Goal: Transaction & Acquisition: Book appointment/travel/reservation

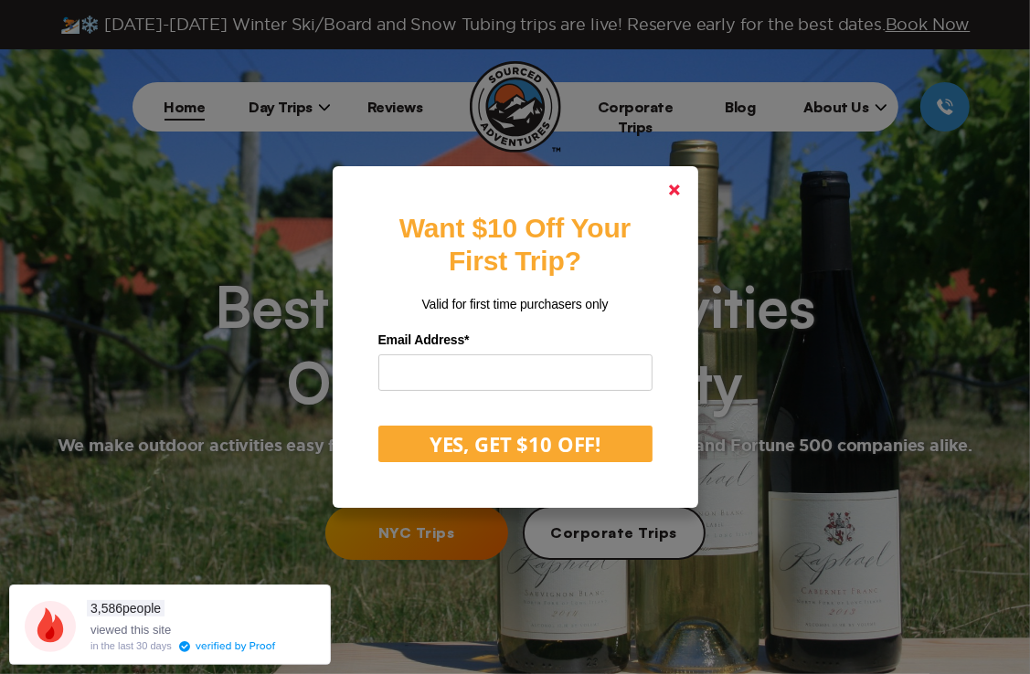
click at [687, 187] on link at bounding box center [675, 190] width 44 height 44
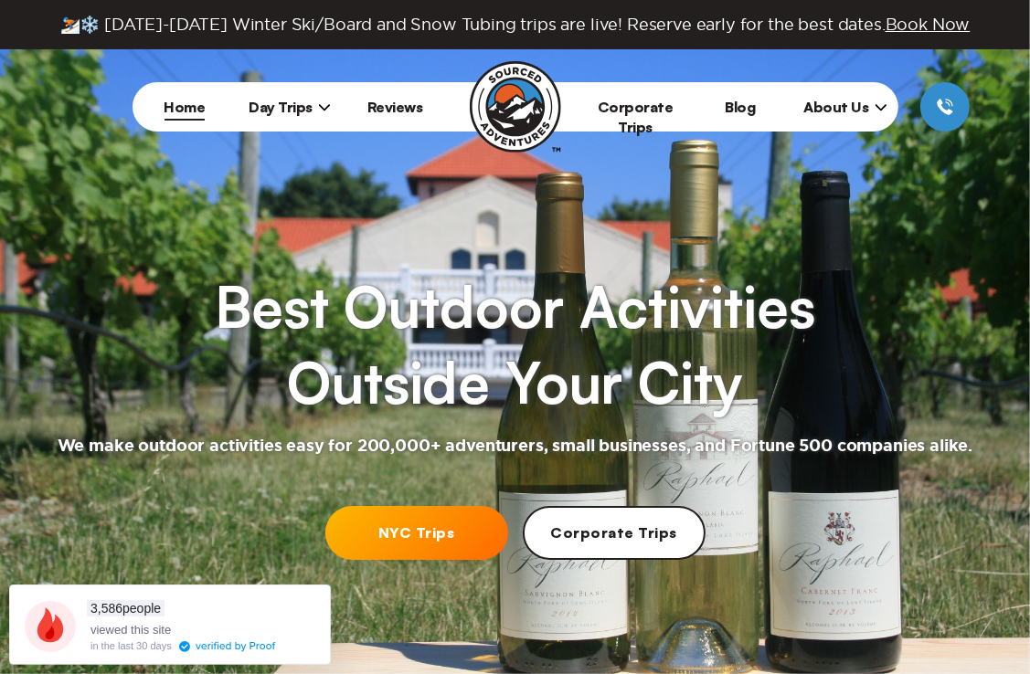
click at [289, 110] on span "Day Trips" at bounding box center [290, 107] width 82 height 18
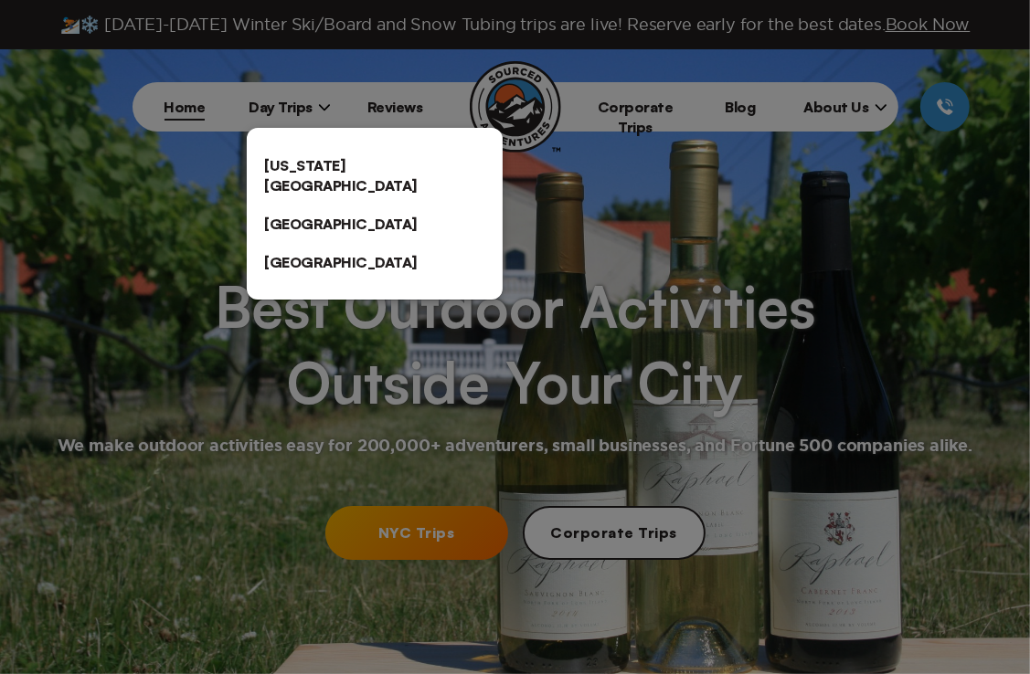
click at [289, 163] on link "[US_STATE][GEOGRAPHIC_DATA]" at bounding box center [375, 175] width 256 height 58
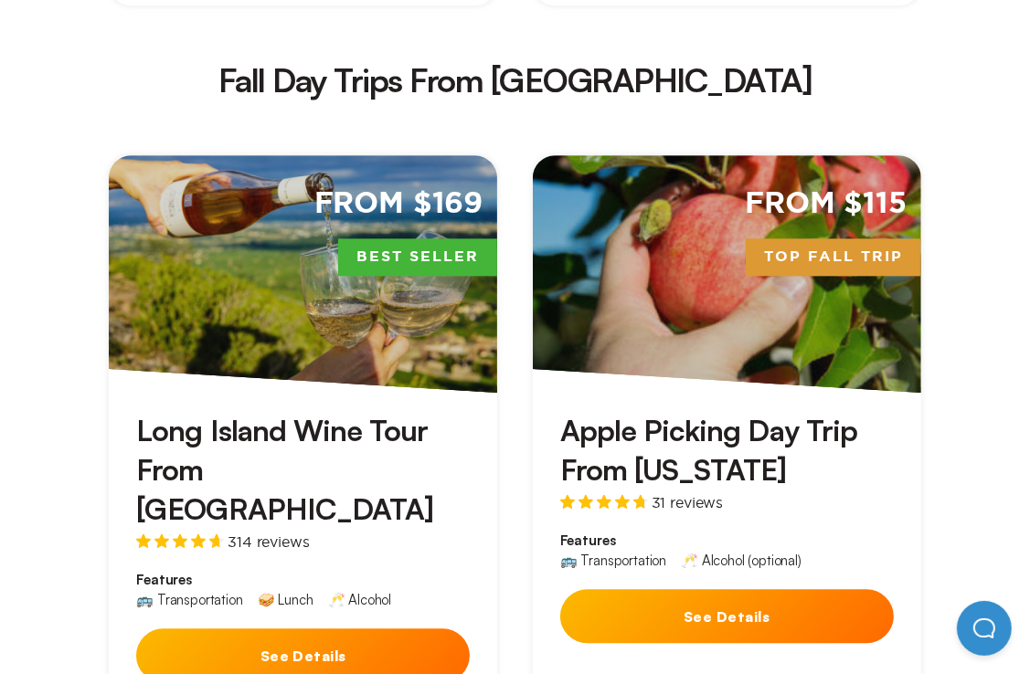
scroll to position [3203, 0]
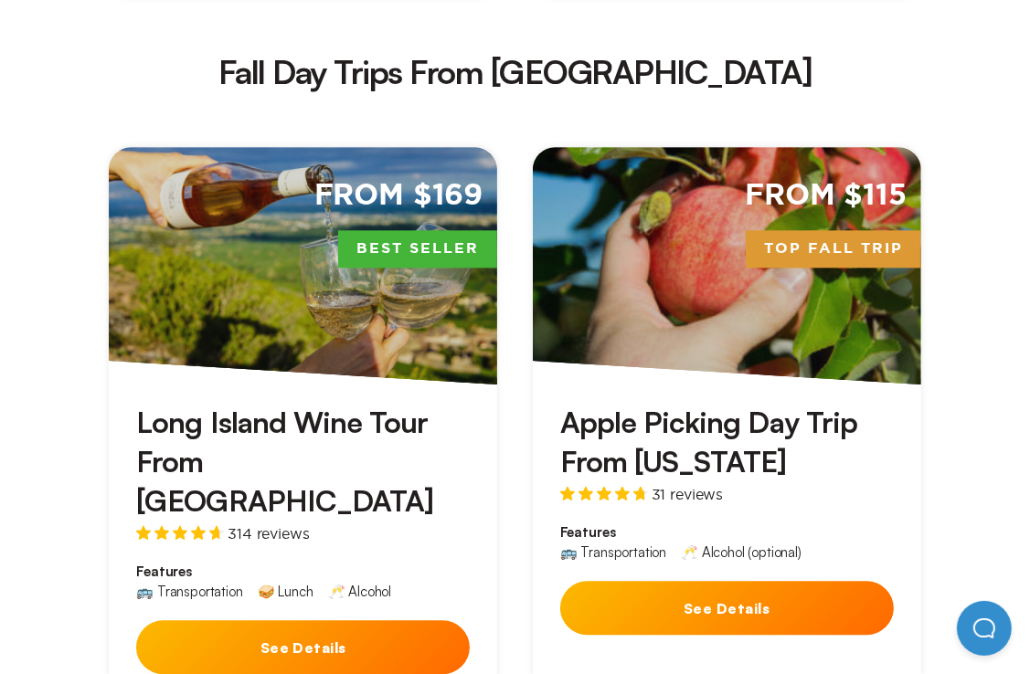
click at [749, 581] on button "See Details" at bounding box center [727, 608] width 334 height 54
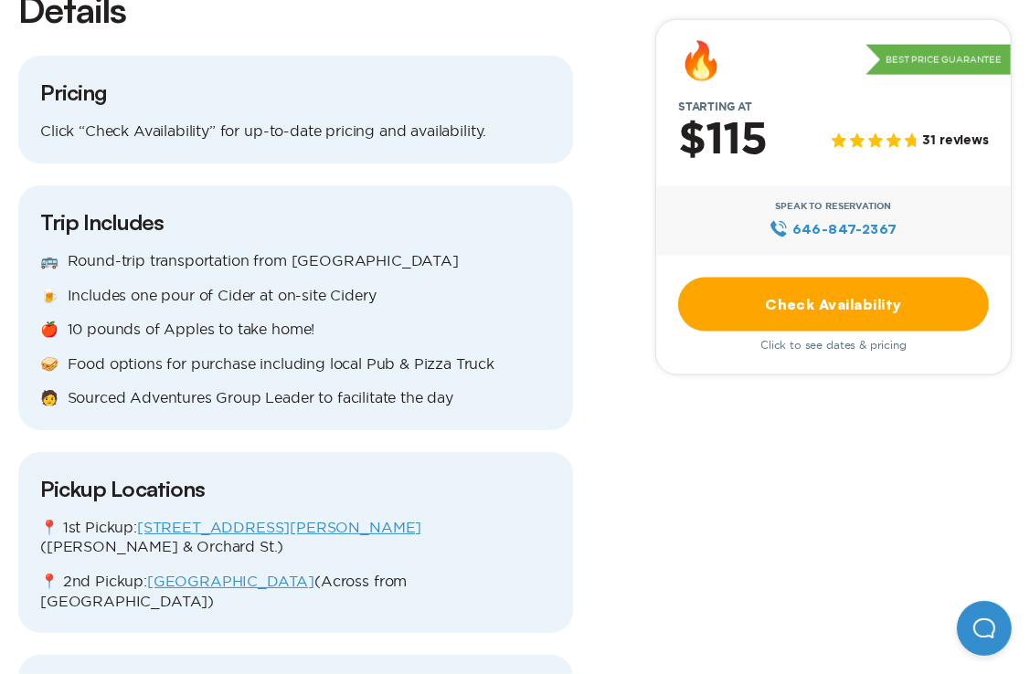
scroll to position [1919, 0]
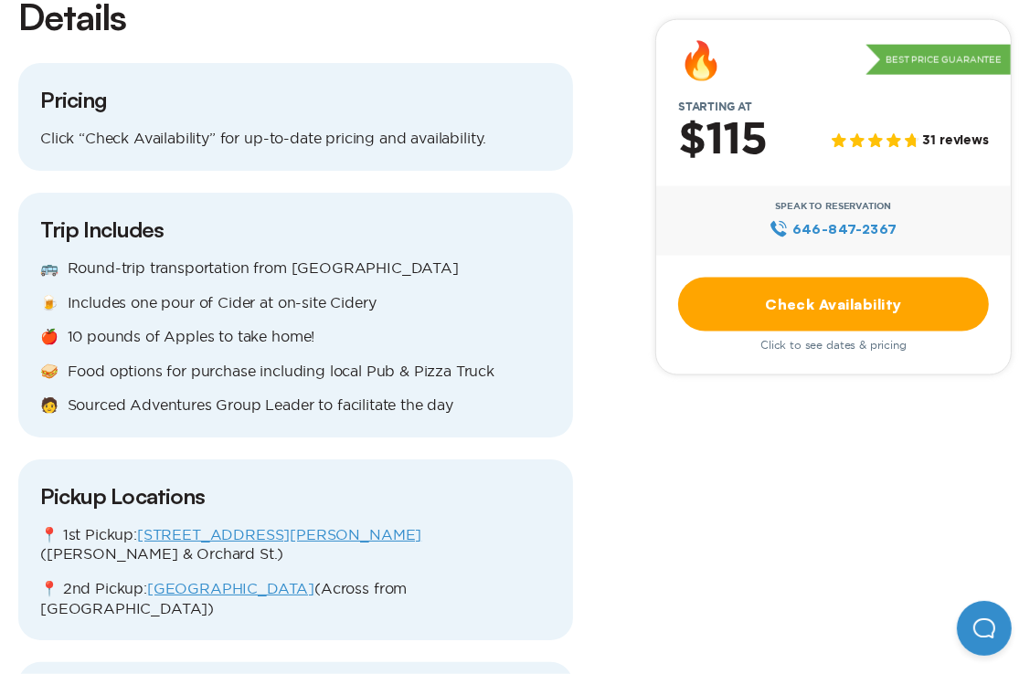
click at [289, 526] on link "85 Delancey St, Lower East Side" at bounding box center [279, 534] width 284 height 16
click at [800, 292] on link "Check Availability" at bounding box center [833, 304] width 311 height 54
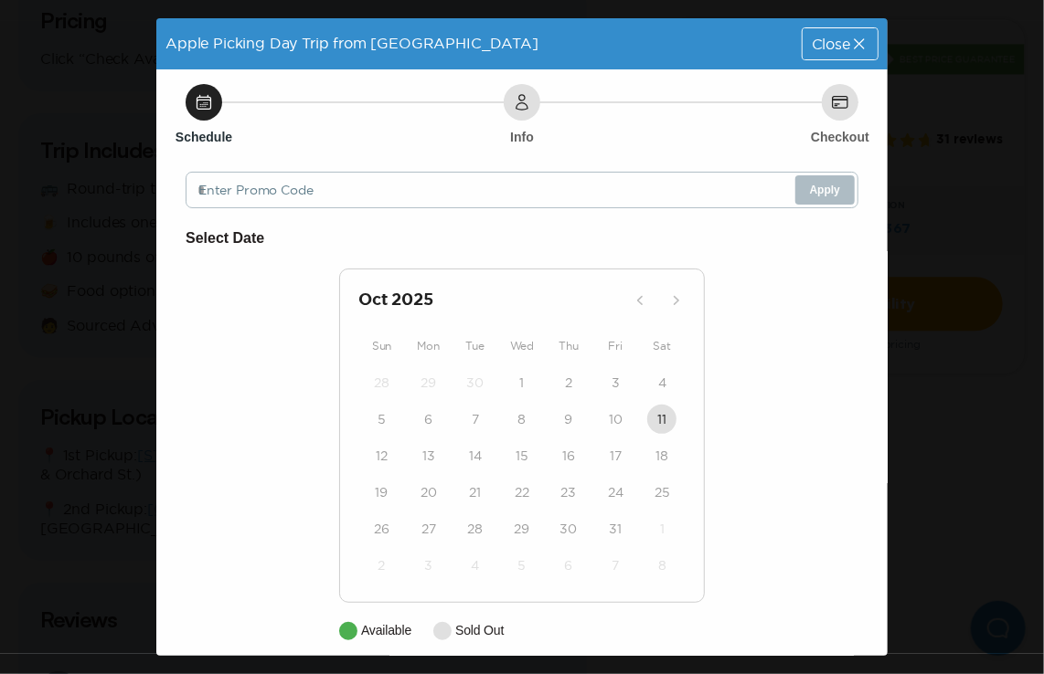
scroll to position [16, 0]
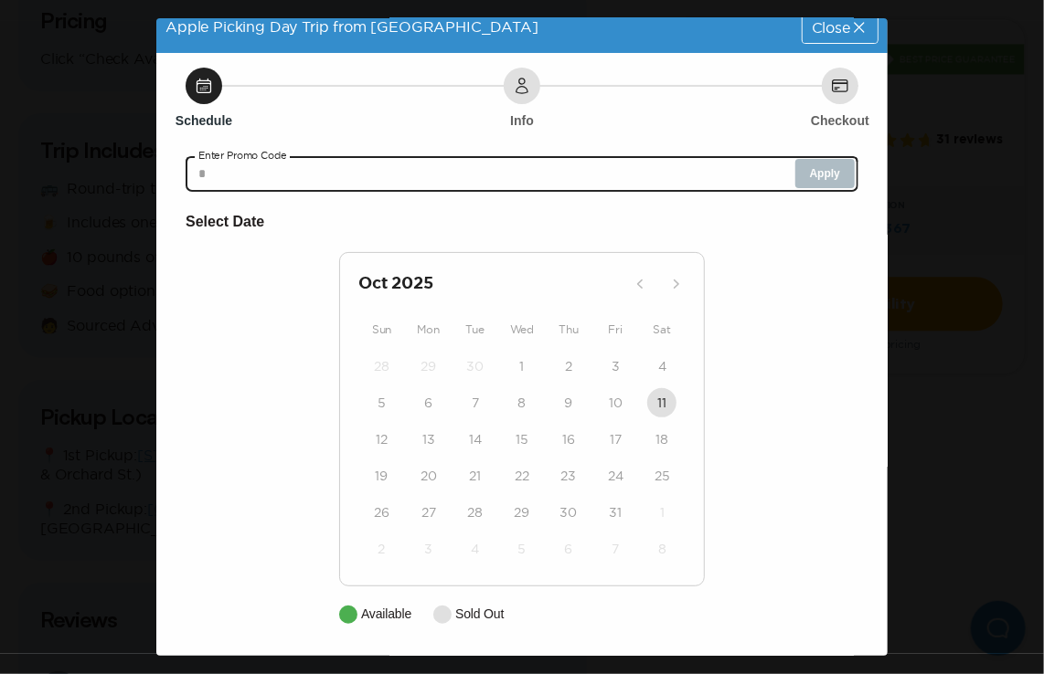
click at [811, 175] on input "text" at bounding box center [522, 173] width 673 height 37
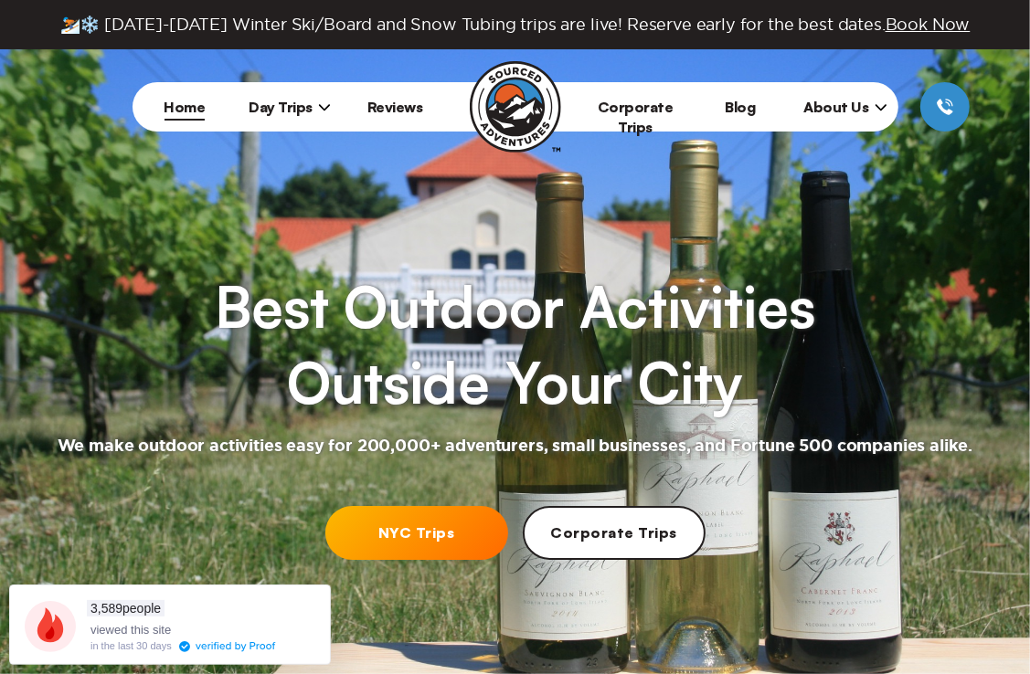
click at [322, 105] on icon at bounding box center [324, 107] width 13 height 13
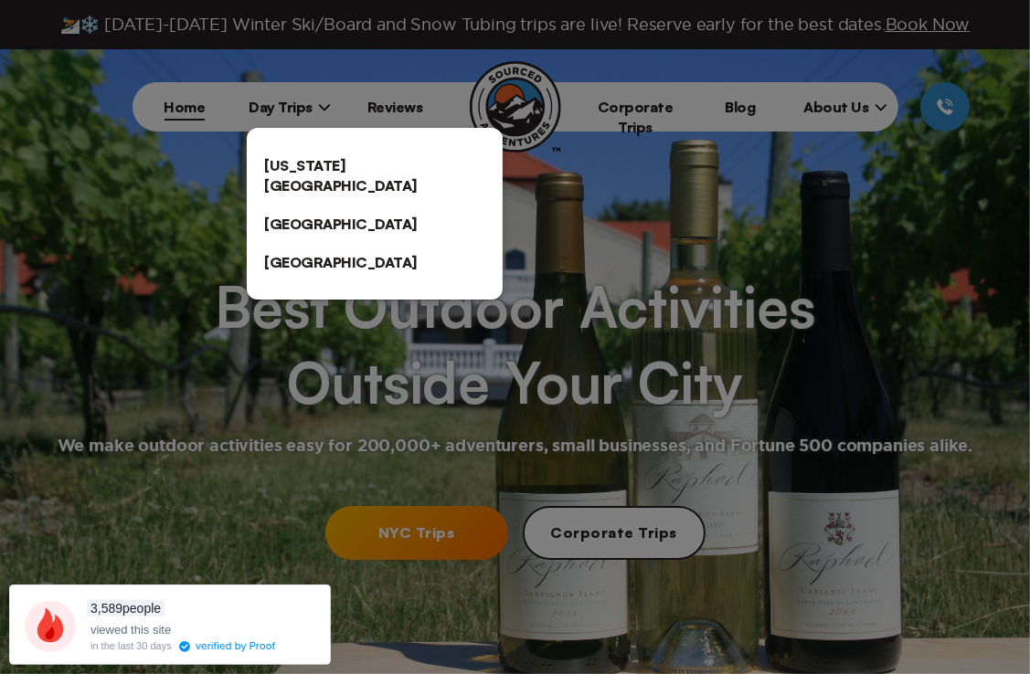
click at [322, 165] on link "[US_STATE][GEOGRAPHIC_DATA]" at bounding box center [375, 175] width 256 height 58
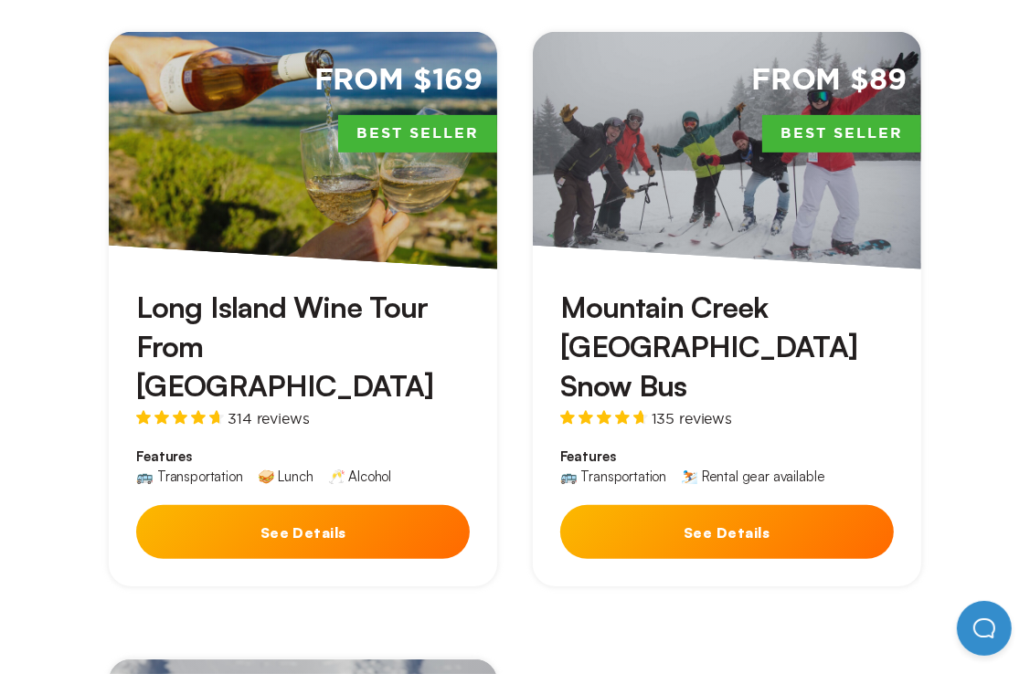
scroll to position [630, 0]
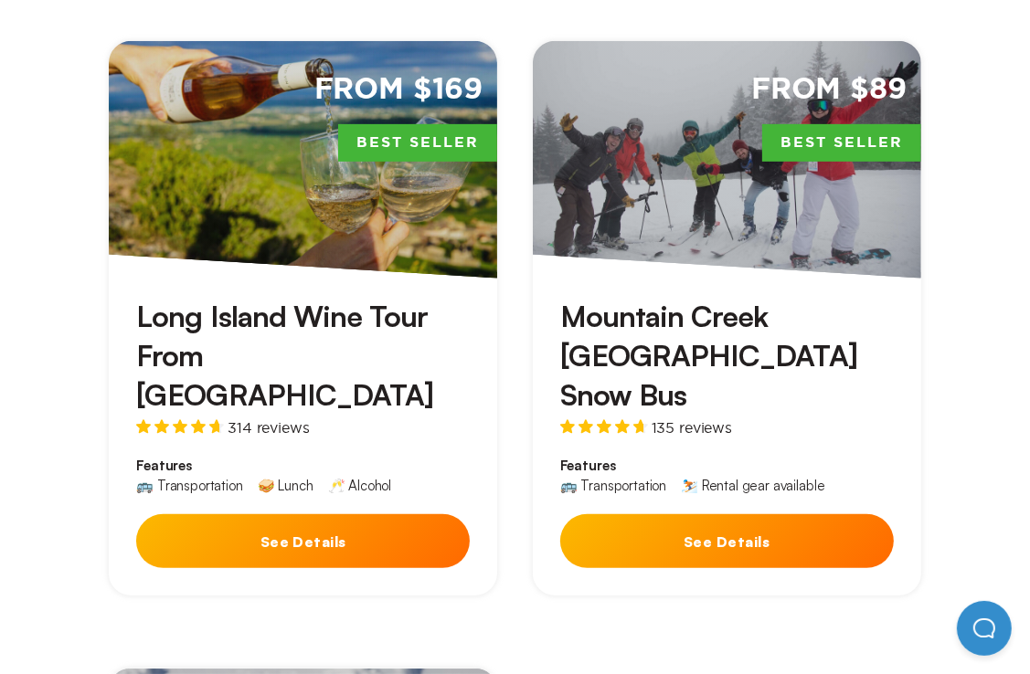
click at [286, 515] on button "See Details" at bounding box center [303, 542] width 334 height 54
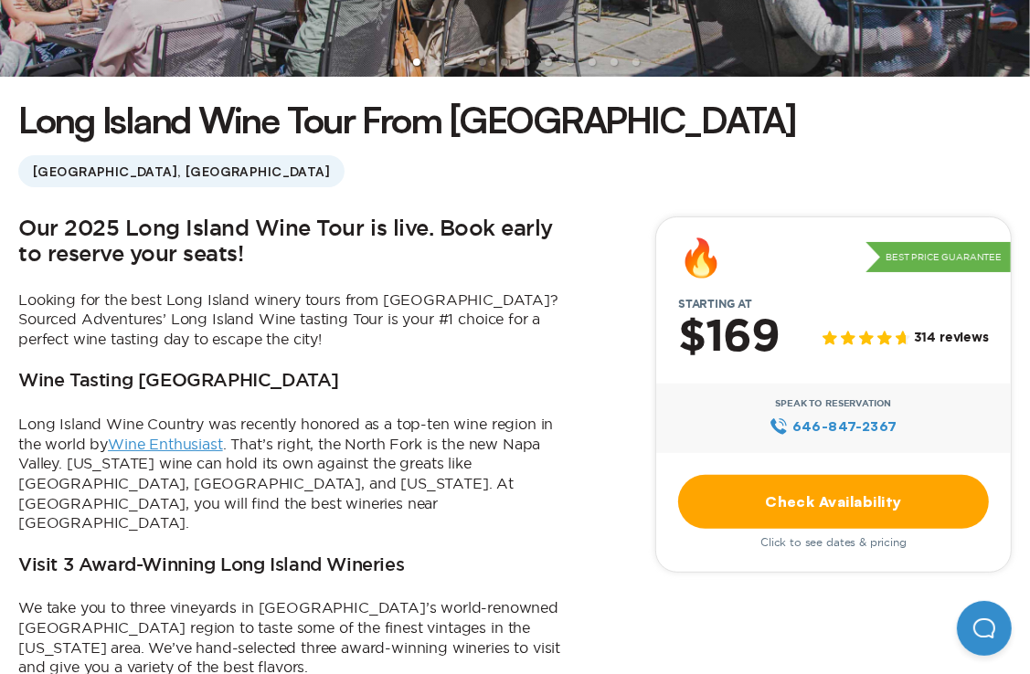
scroll to position [444, 0]
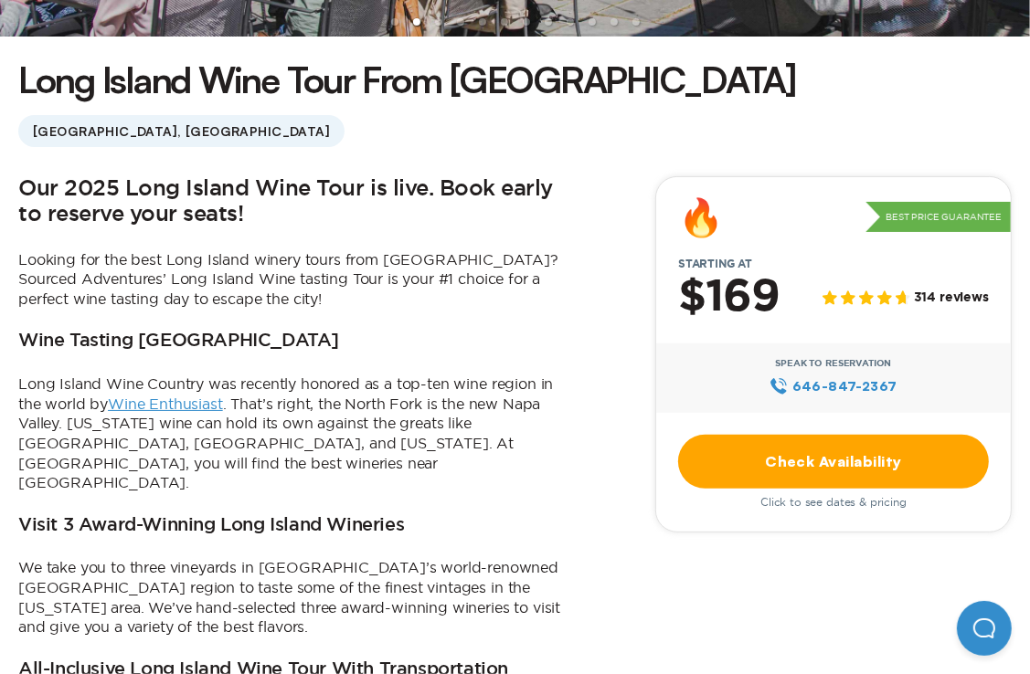
click at [817, 468] on link "Check Availability" at bounding box center [833, 462] width 311 height 54
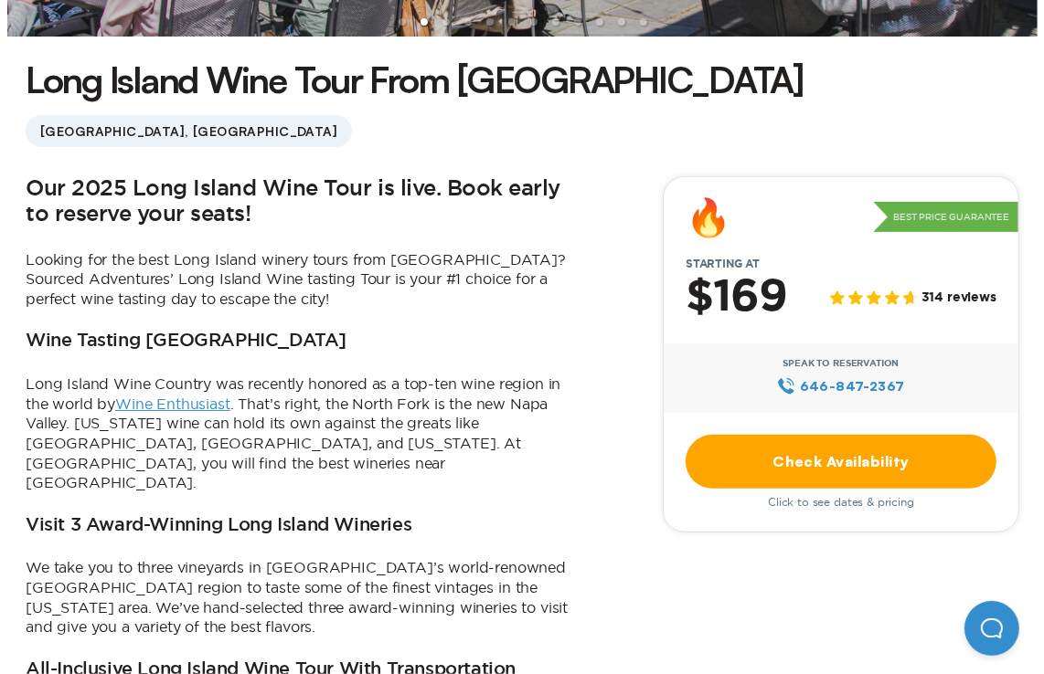
scroll to position [0, 0]
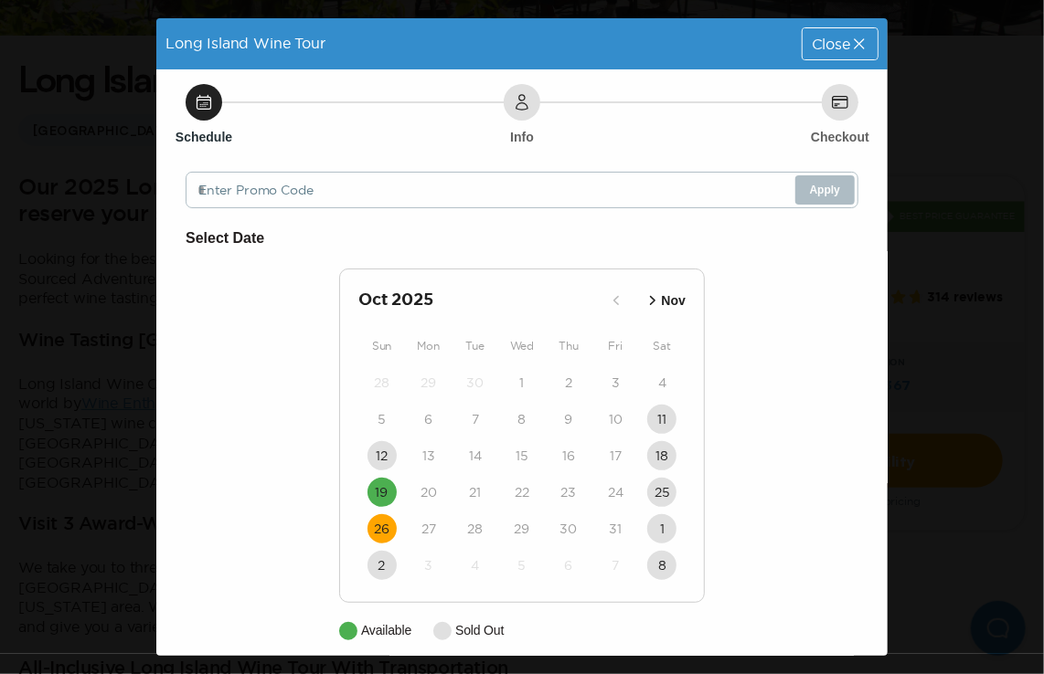
click at [381, 523] on time "26" at bounding box center [382, 529] width 16 height 18
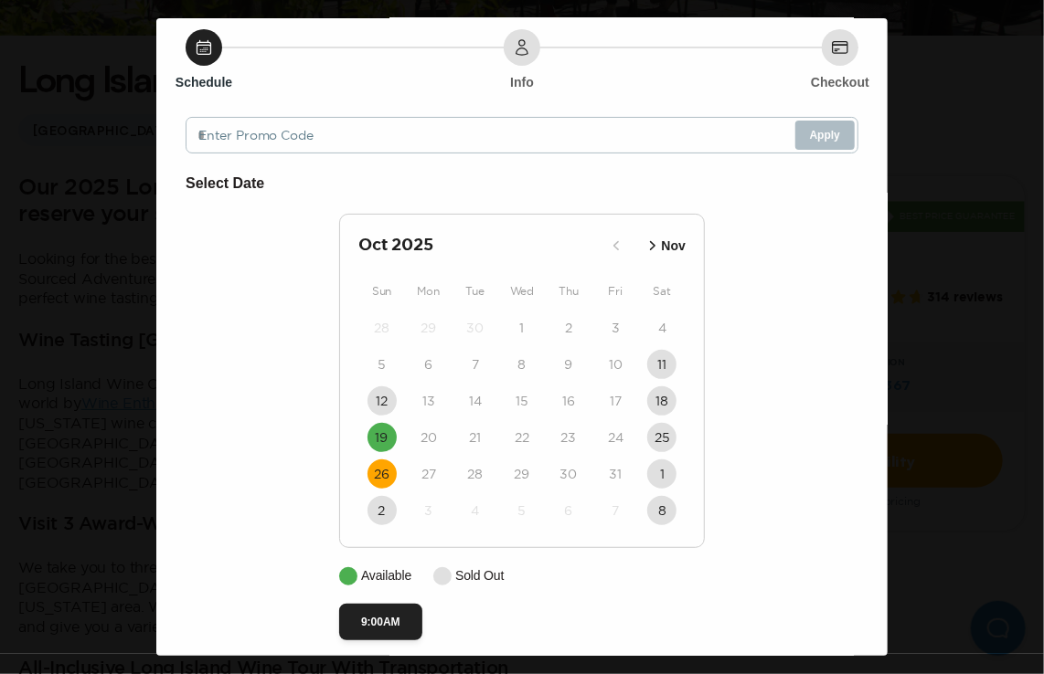
scroll to position [71, 0]
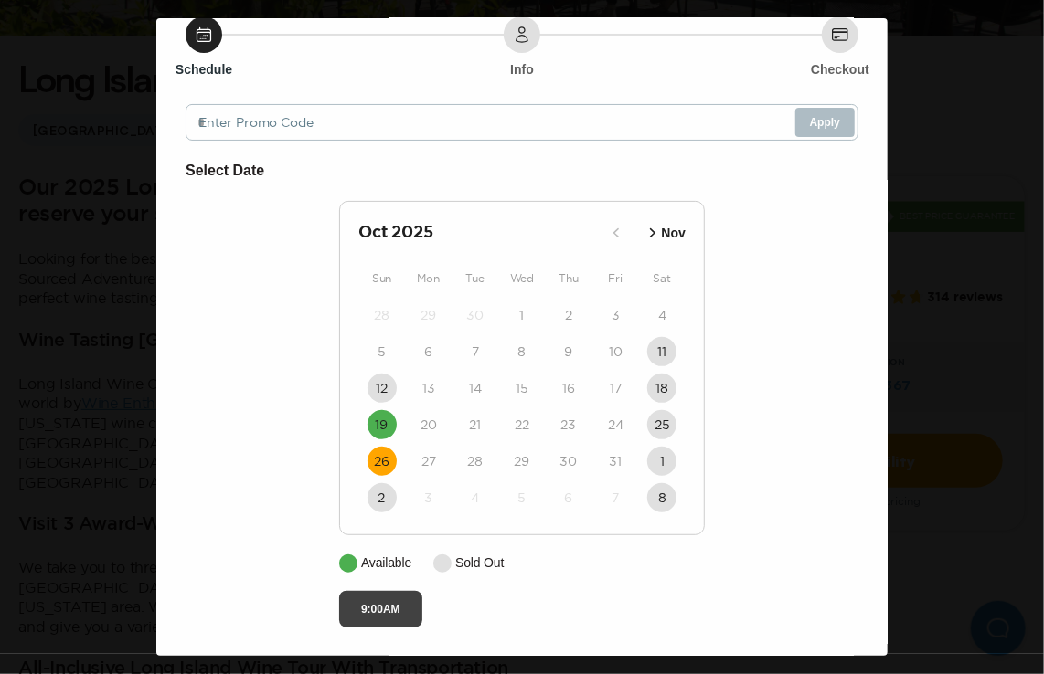
click at [376, 608] on button "9:00AM" at bounding box center [380, 609] width 83 height 37
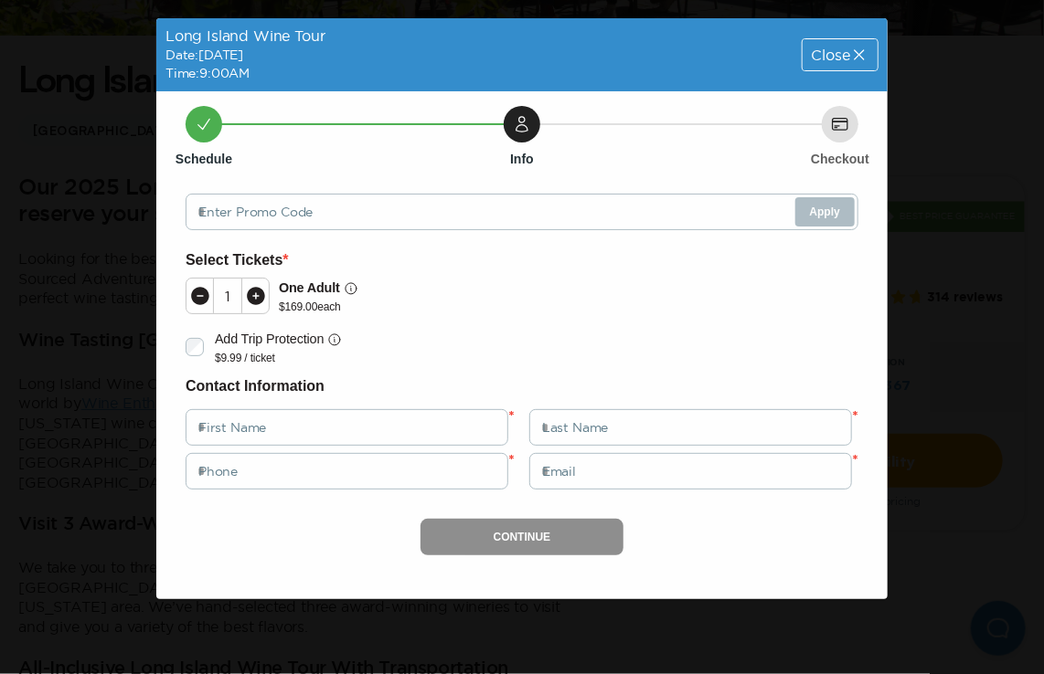
scroll to position [0, 0]
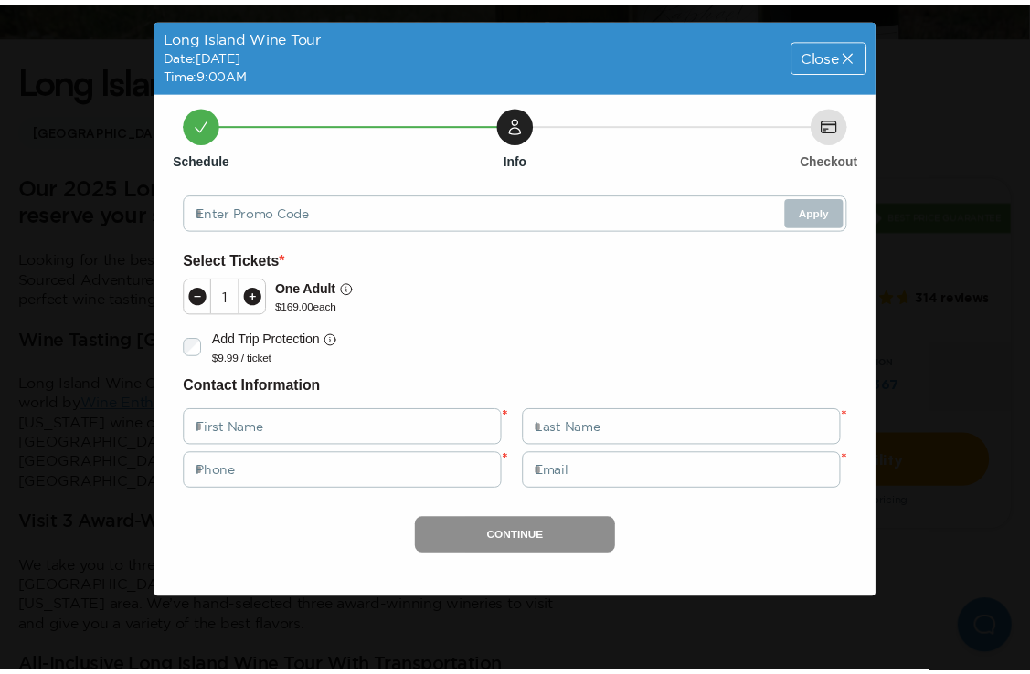
scroll to position [444, 0]
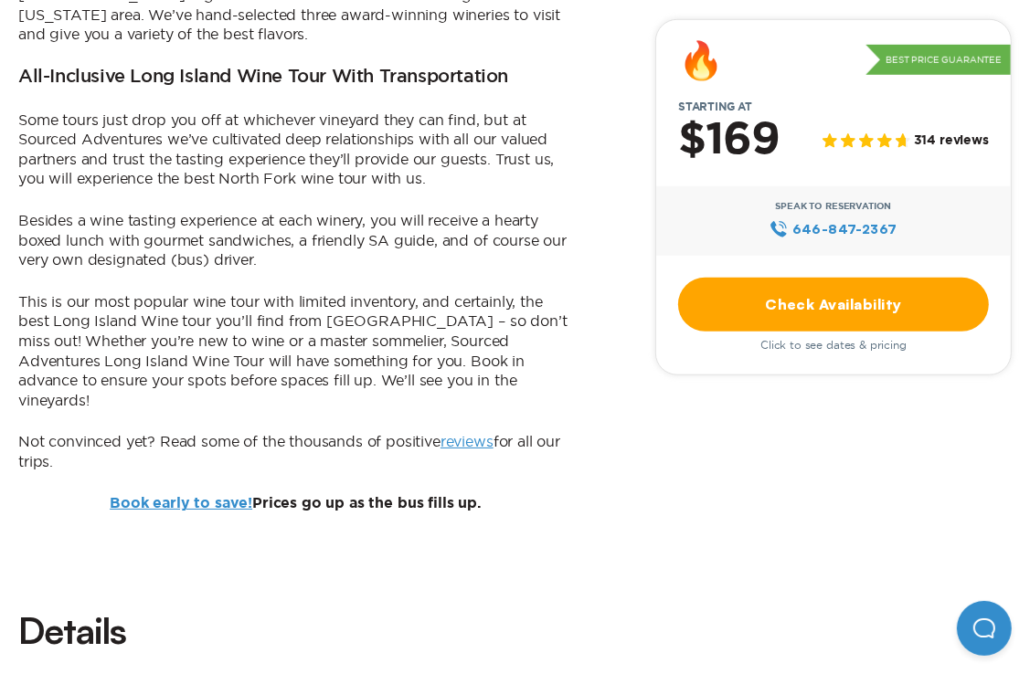
scroll to position [1061, 0]
